Goal: Task Accomplishment & Management: Complete application form

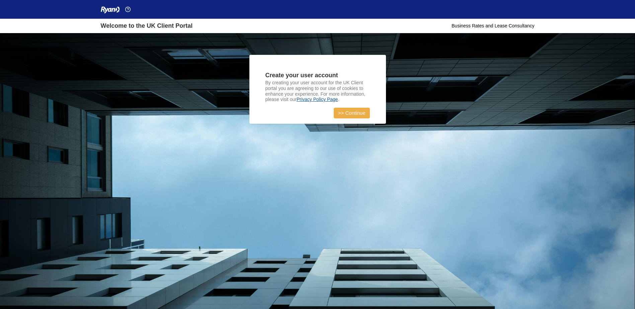
click at [346, 117] on link ">> Continue" at bounding box center [352, 113] width 36 height 11
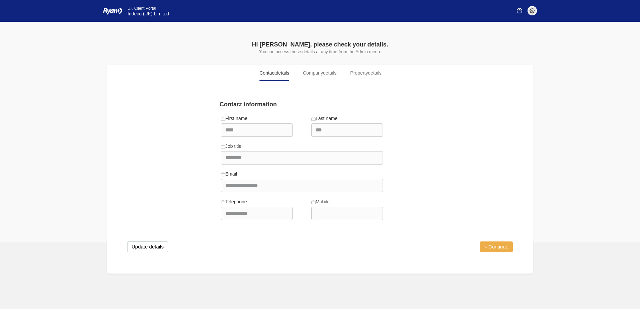
click at [490, 247] on link "» Continue" at bounding box center [496, 247] width 33 height 11
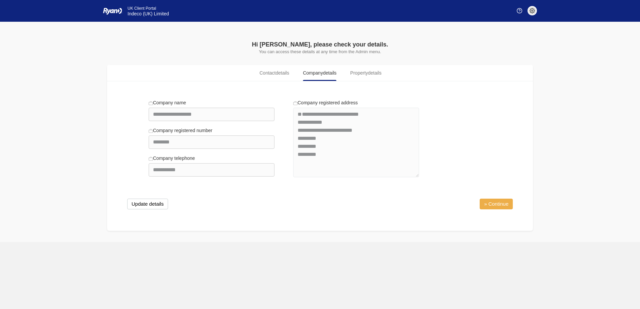
click at [507, 203] on link "» Continue" at bounding box center [496, 204] width 33 height 11
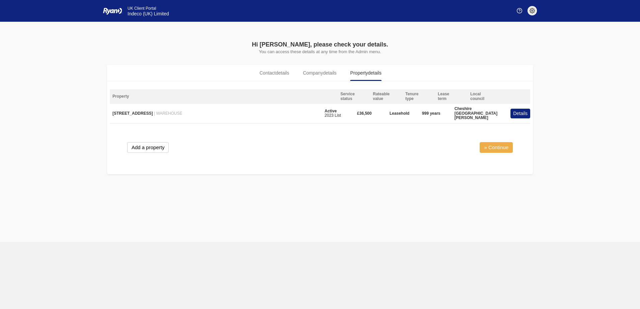
click at [495, 146] on link "» Continue" at bounding box center [496, 147] width 33 height 11
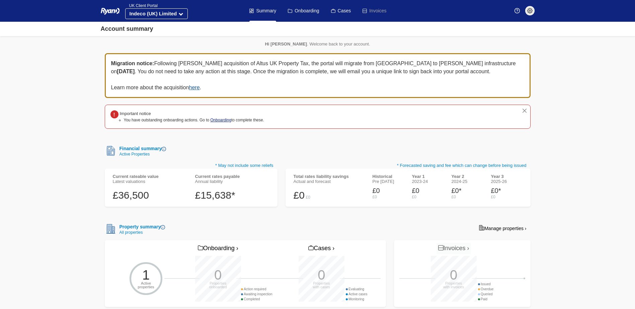
click at [219, 120] on link "Onboarding" at bounding box center [220, 120] width 21 height 5
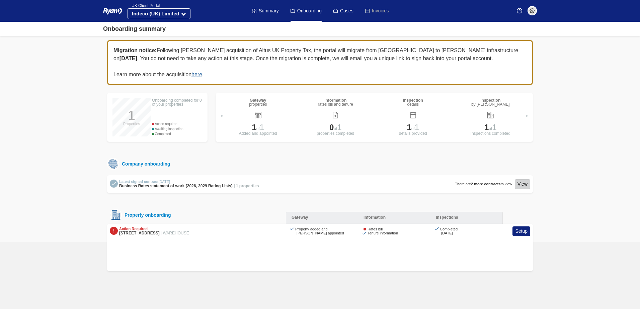
click at [524, 182] on link "View" at bounding box center [522, 184] width 15 height 10
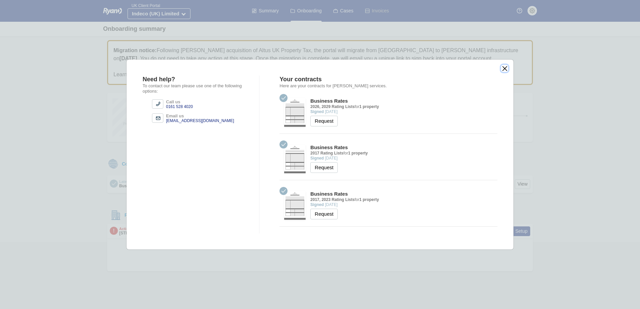
click at [505, 69] on button "close" at bounding box center [504, 68] width 7 height 7
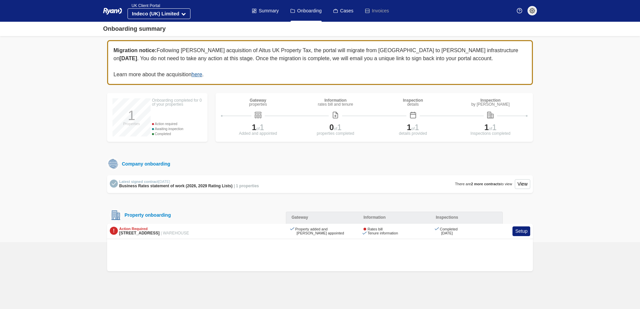
click at [339, 113] on div at bounding box center [335, 115] width 13 height 7
click at [336, 115] on img at bounding box center [335, 115] width 7 height 7
click at [335, 115] on img at bounding box center [335, 115] width 7 height 7
click at [137, 233] on span "[STREET_ADDRESS]" at bounding box center [139, 233] width 40 height 5
click at [527, 232] on link "Setup" at bounding box center [521, 232] width 18 height 10
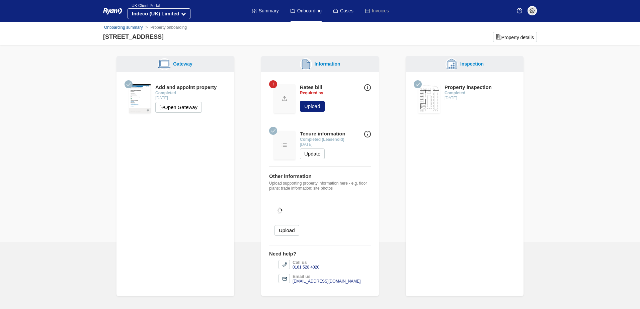
click at [366, 88] on img at bounding box center [367, 87] width 7 height 7
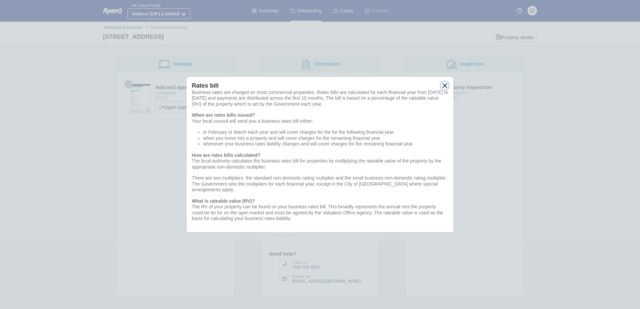
click at [445, 86] on button "close" at bounding box center [444, 85] width 7 height 7
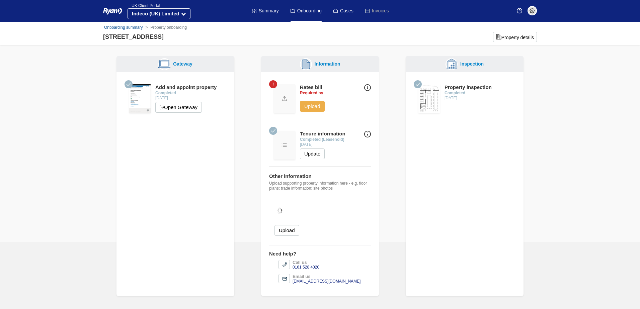
click at [317, 106] on button "Upload" at bounding box center [312, 106] width 25 height 11
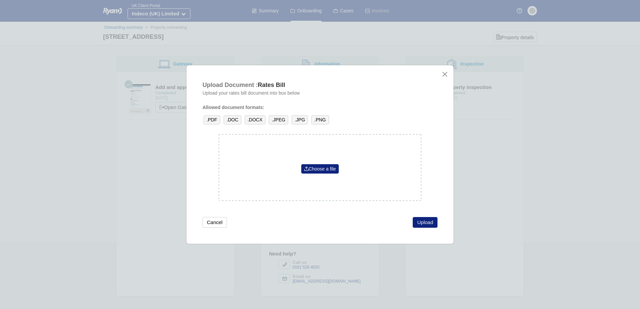
click at [210, 122] on span ".PDF" at bounding box center [211, 119] width 17 height 9
click at [212, 120] on span ".PDF" at bounding box center [211, 119] width 17 height 9
click at [322, 167] on link "Choose a file" at bounding box center [320, 168] width 38 height 9
click at [426, 222] on button "Upload" at bounding box center [425, 222] width 25 height 11
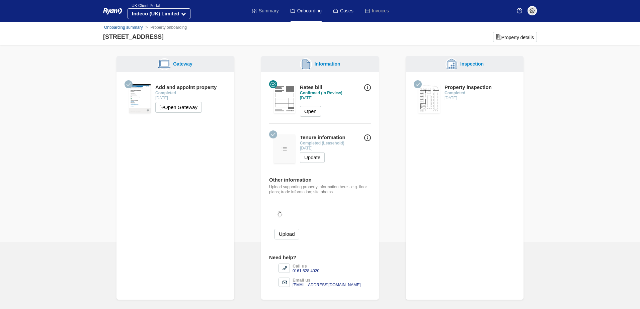
click at [267, 14] on link "Summary" at bounding box center [265, 11] width 27 height 22
